Goal: Use online tool/utility: Utilize a website feature to perform a specific function

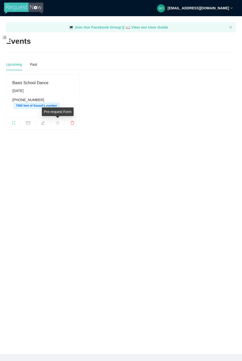
click at [56, 123] on icon "bars" at bounding box center [58, 123] width 4 height 4
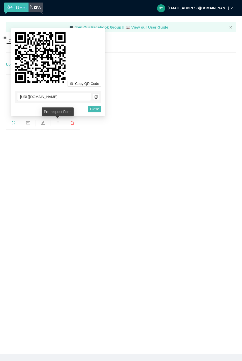
click at [50, 144] on main "💻 Join Our Facebook Group || 📖 View our User Guide Events Upcoming Past Basis S…" at bounding box center [121, 184] width 242 height 337
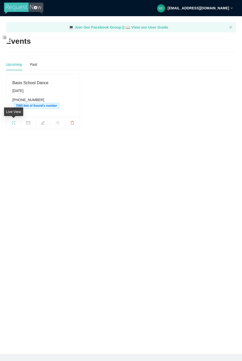
click at [16, 122] on span "fullscreen" at bounding box center [13, 124] width 14 height 6
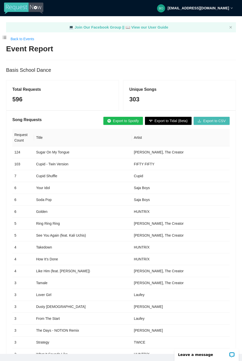
click at [127, 120] on span "Export to Spotify" at bounding box center [126, 121] width 26 height 6
click at [123, 120] on span "Export to Spotify" at bounding box center [126, 121] width 26 height 6
click at [170, 122] on span "Export to Tidal (Beta)" at bounding box center [171, 121] width 33 height 6
